Goal: Task Accomplishment & Management: Manage account settings

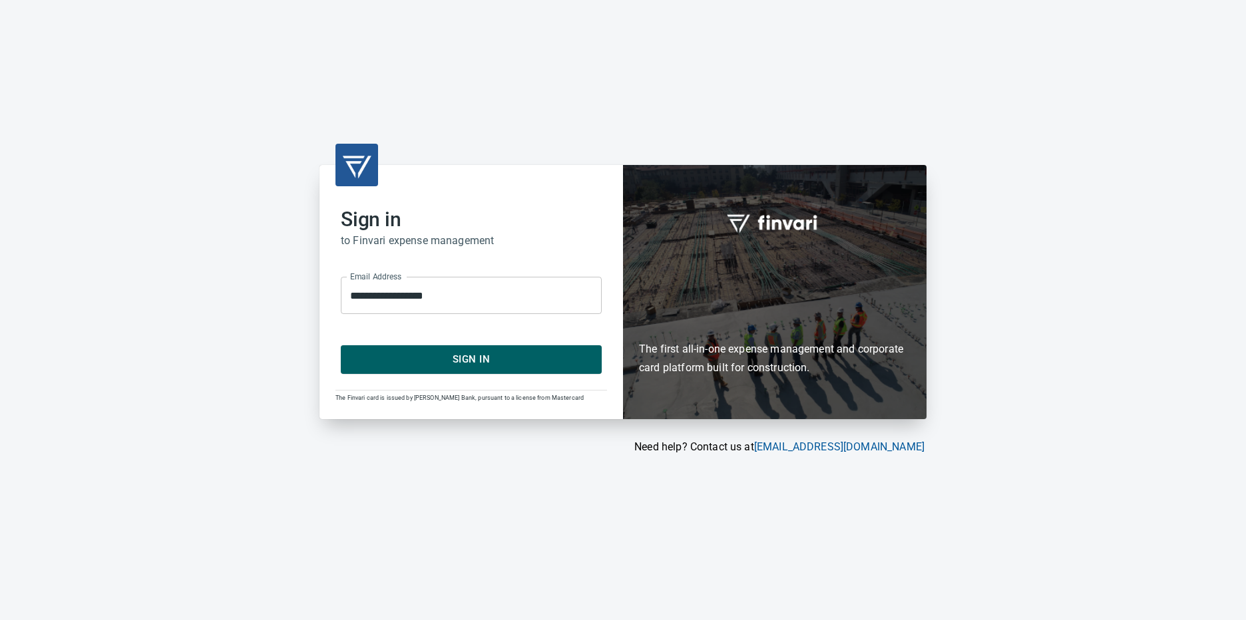
click at [448, 363] on span "Sign In" at bounding box center [471, 359] width 232 height 17
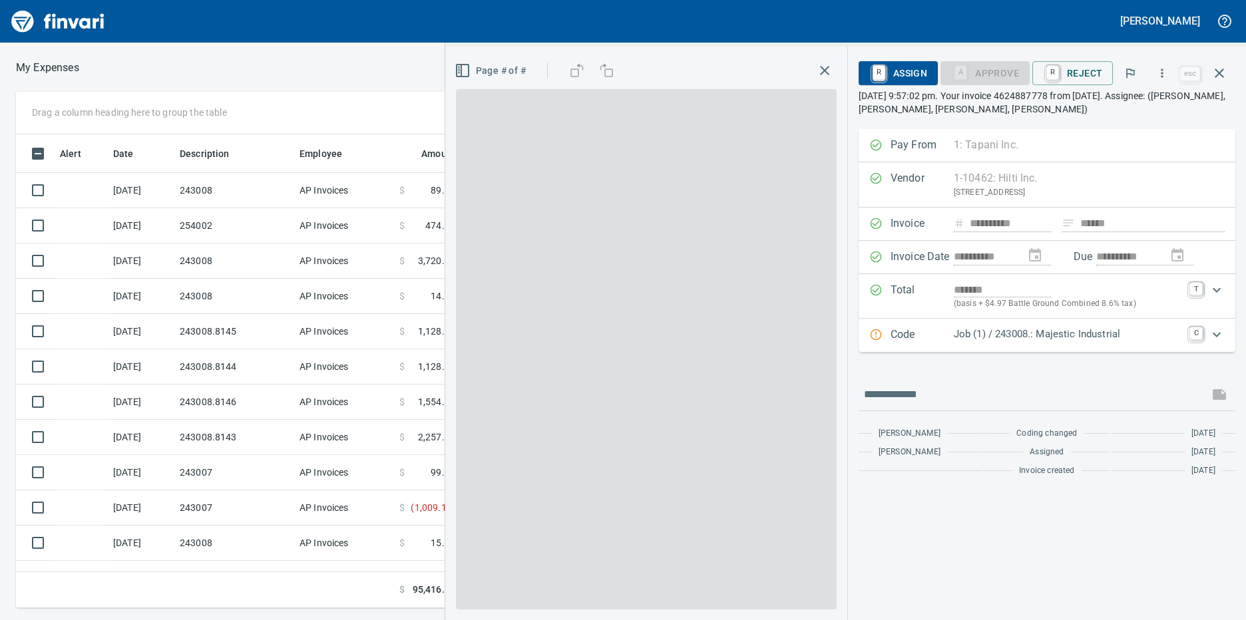
scroll to position [464, 861]
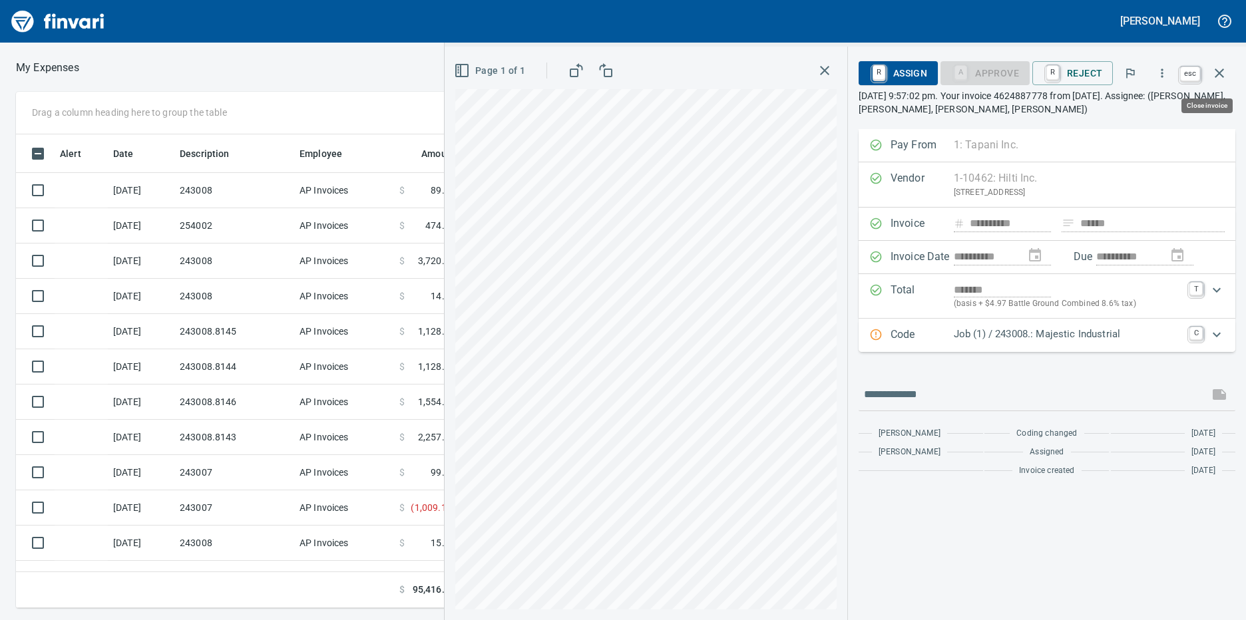
click at [1222, 71] on icon "button" at bounding box center [1219, 73] width 16 height 16
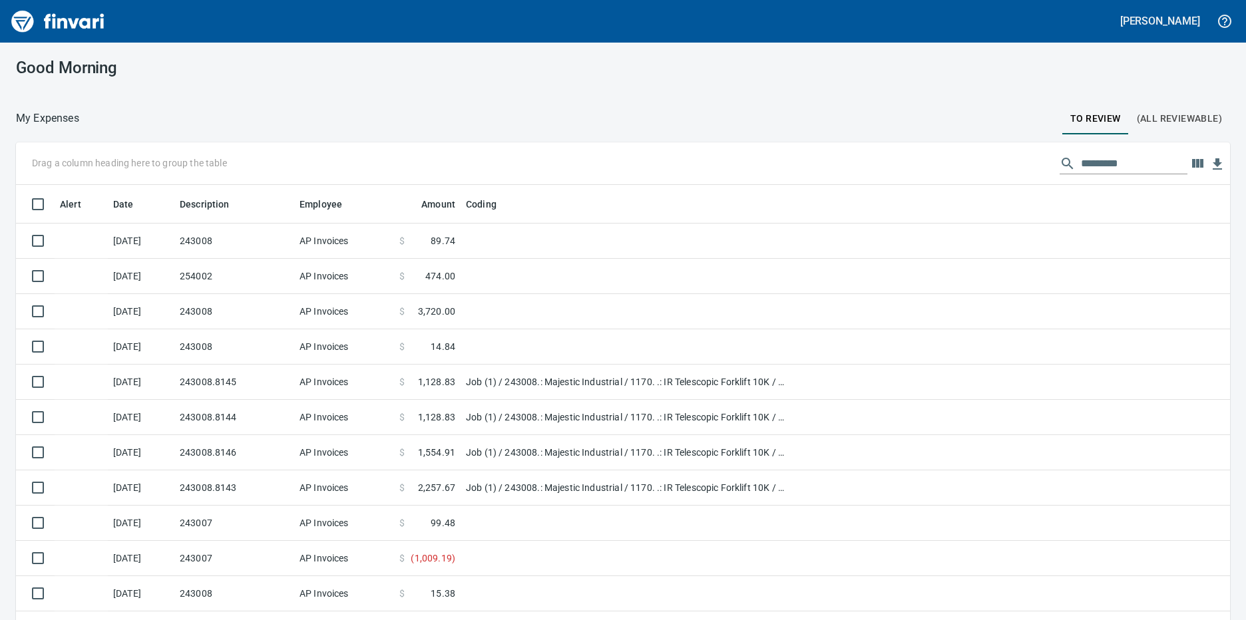
scroll to position [1, 1]
